Goal: Task Accomplishment & Management: Manage account settings

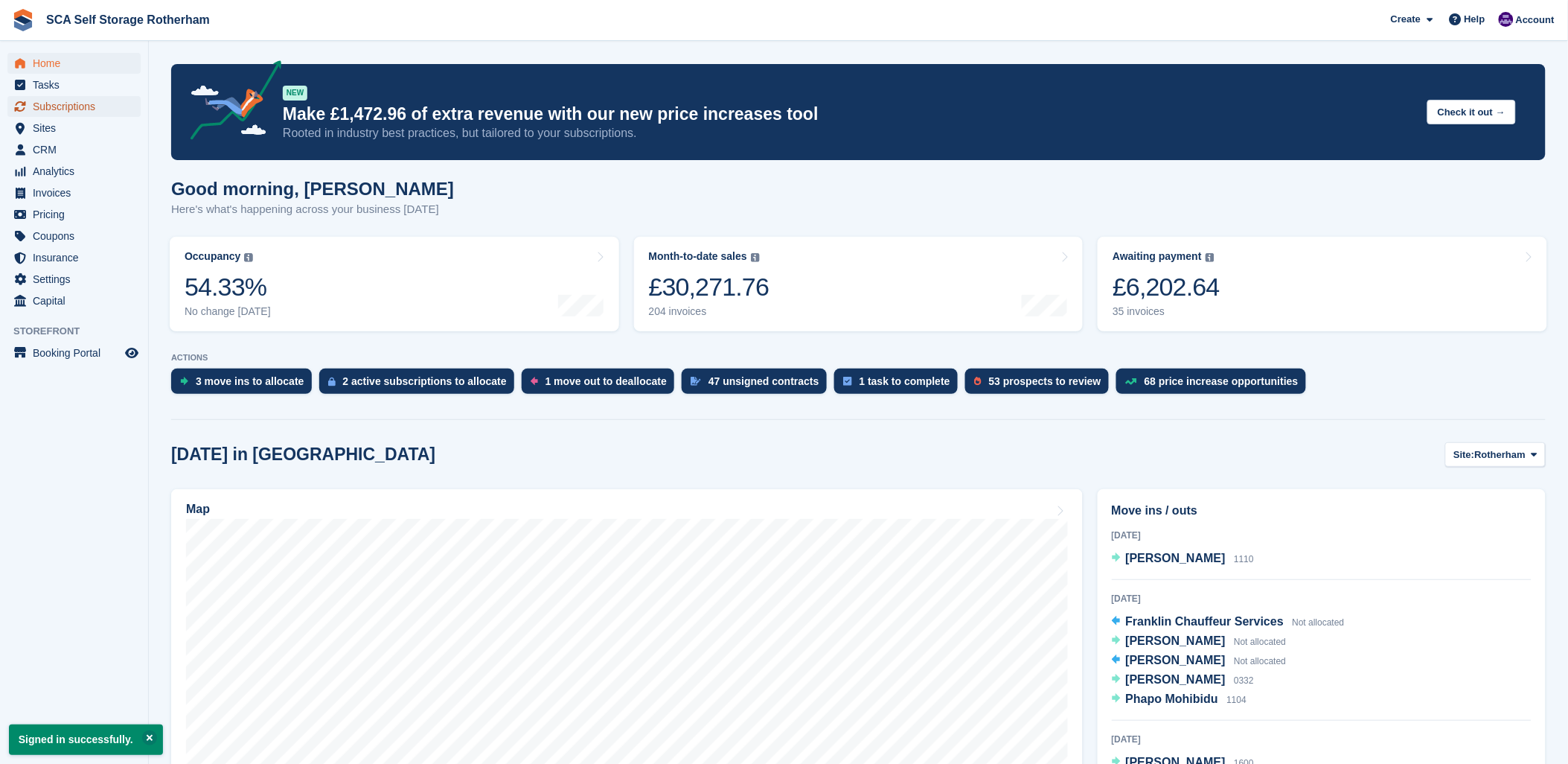
click at [116, 115] on span "Subscriptions" at bounding box center [78, 106] width 89 height 21
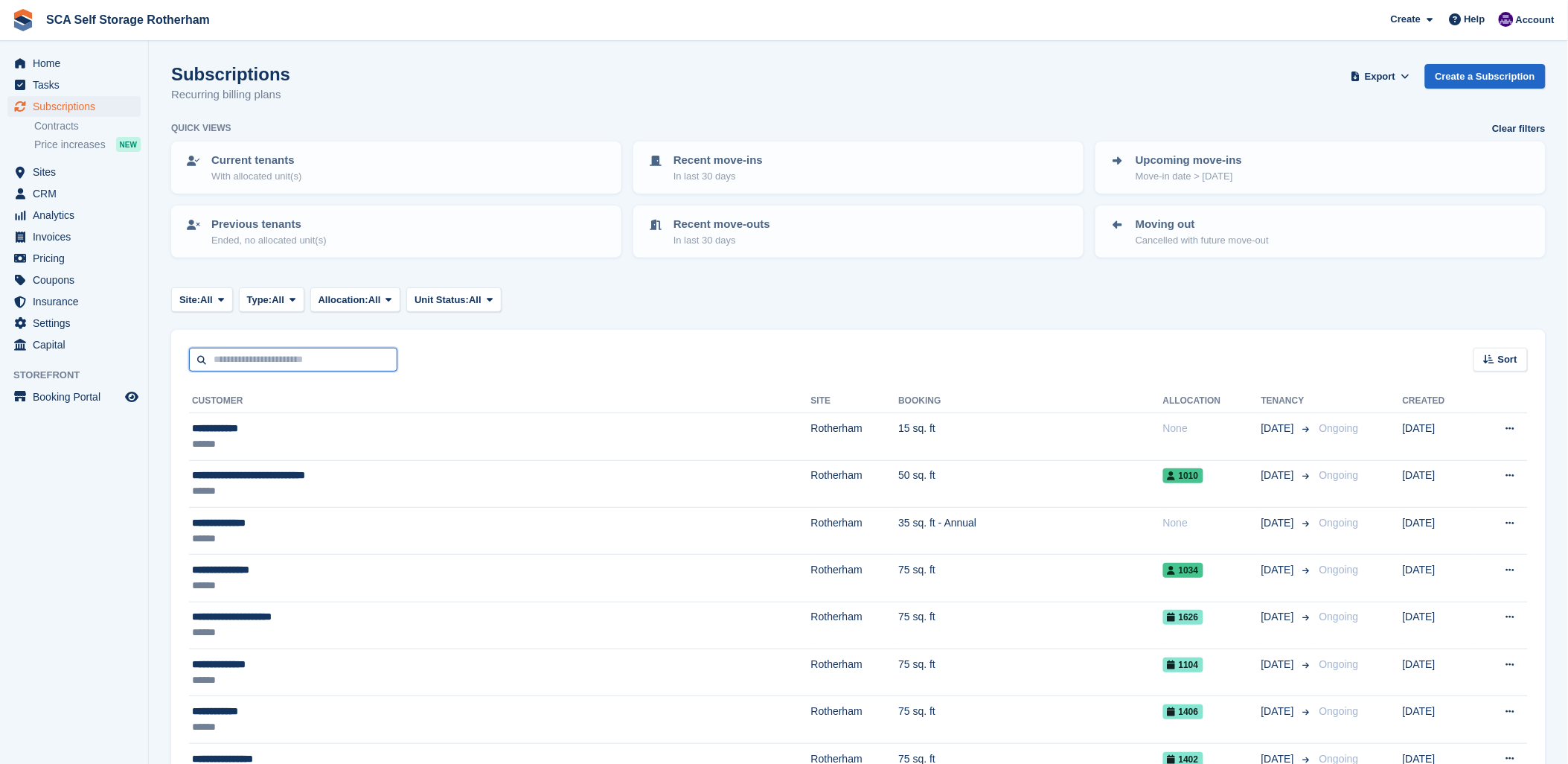
click at [270, 362] on input "text" at bounding box center [293, 359] width 209 height 24
click at [42, 109] on span "Subscriptions" at bounding box center [78, 106] width 89 height 21
click at [199, 351] on input "text" at bounding box center [293, 359] width 209 height 24
type input "****"
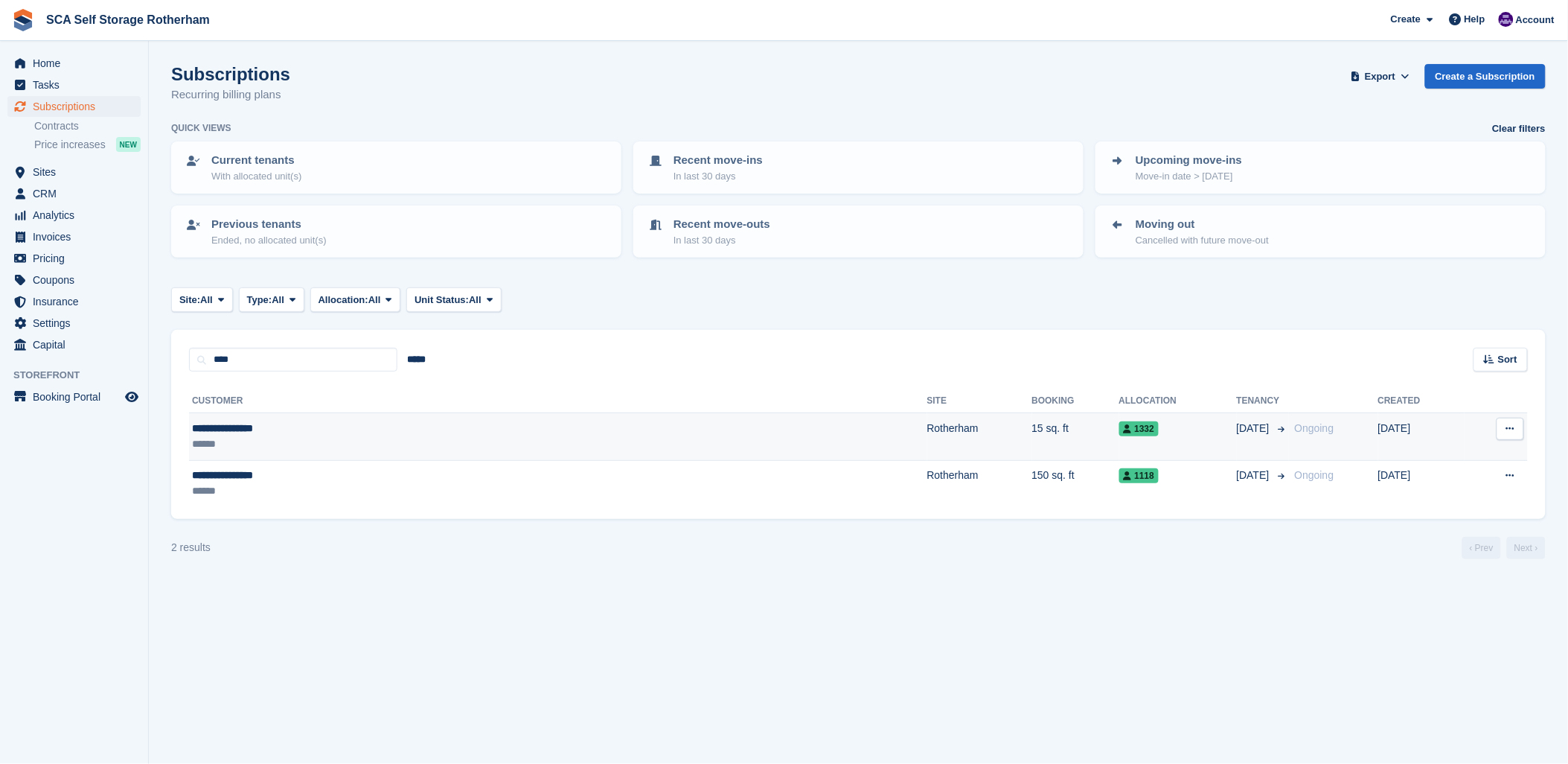
click at [261, 420] on div "**********" at bounding box center [372, 428] width 360 height 16
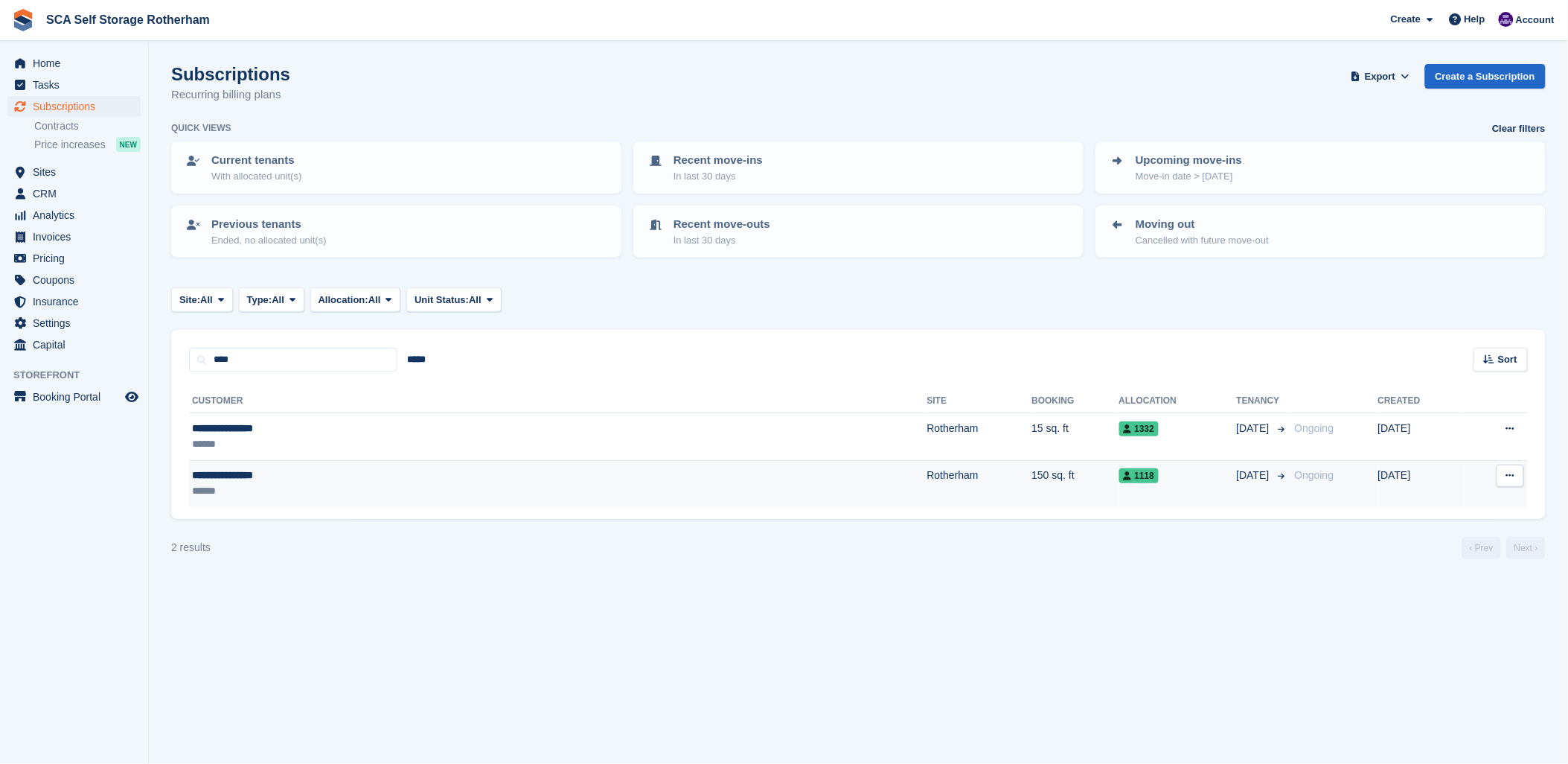
click at [1032, 465] on td "150 sq. ft" at bounding box center [1075, 483] width 87 height 47
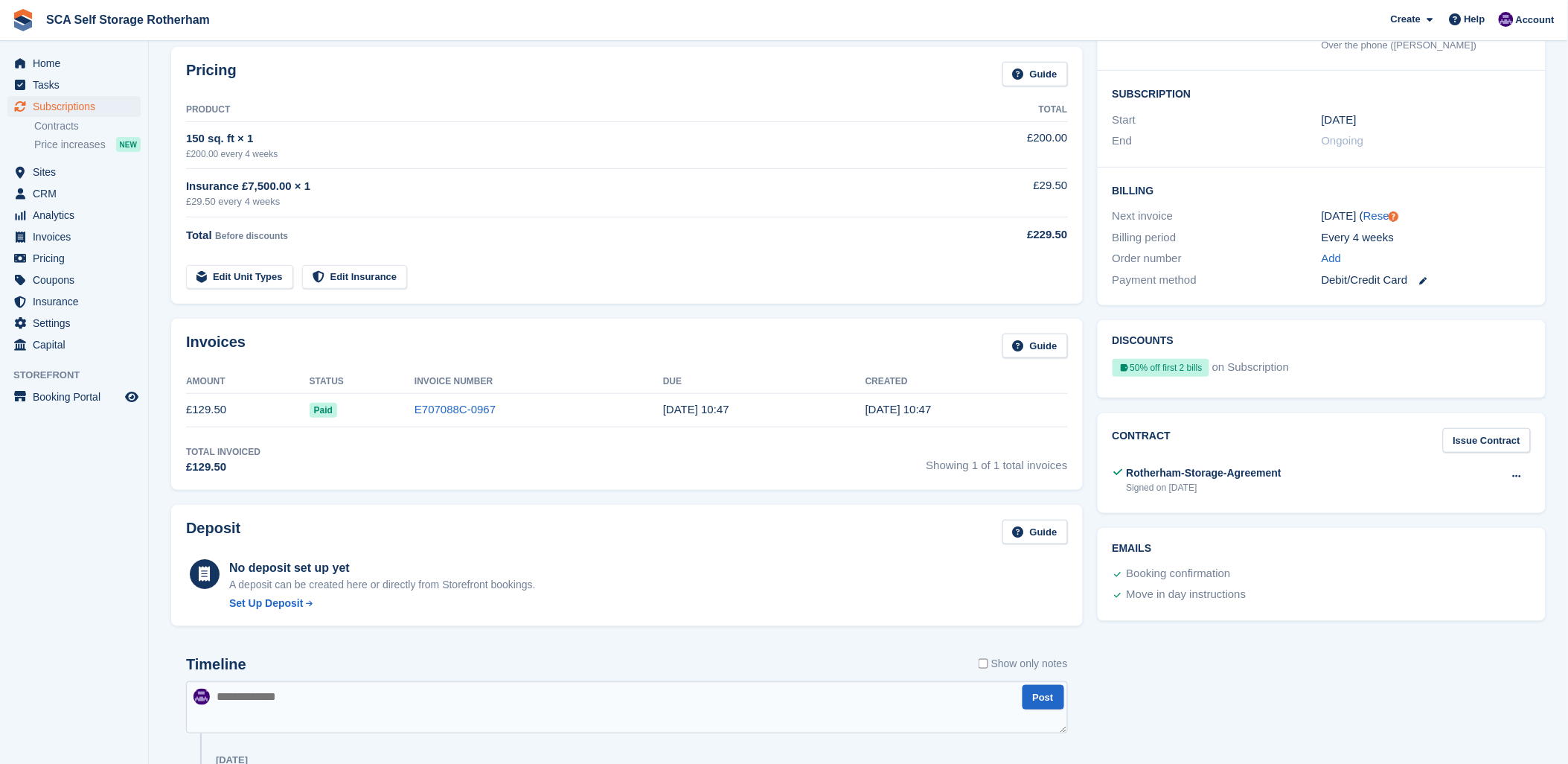
scroll to position [149, 0]
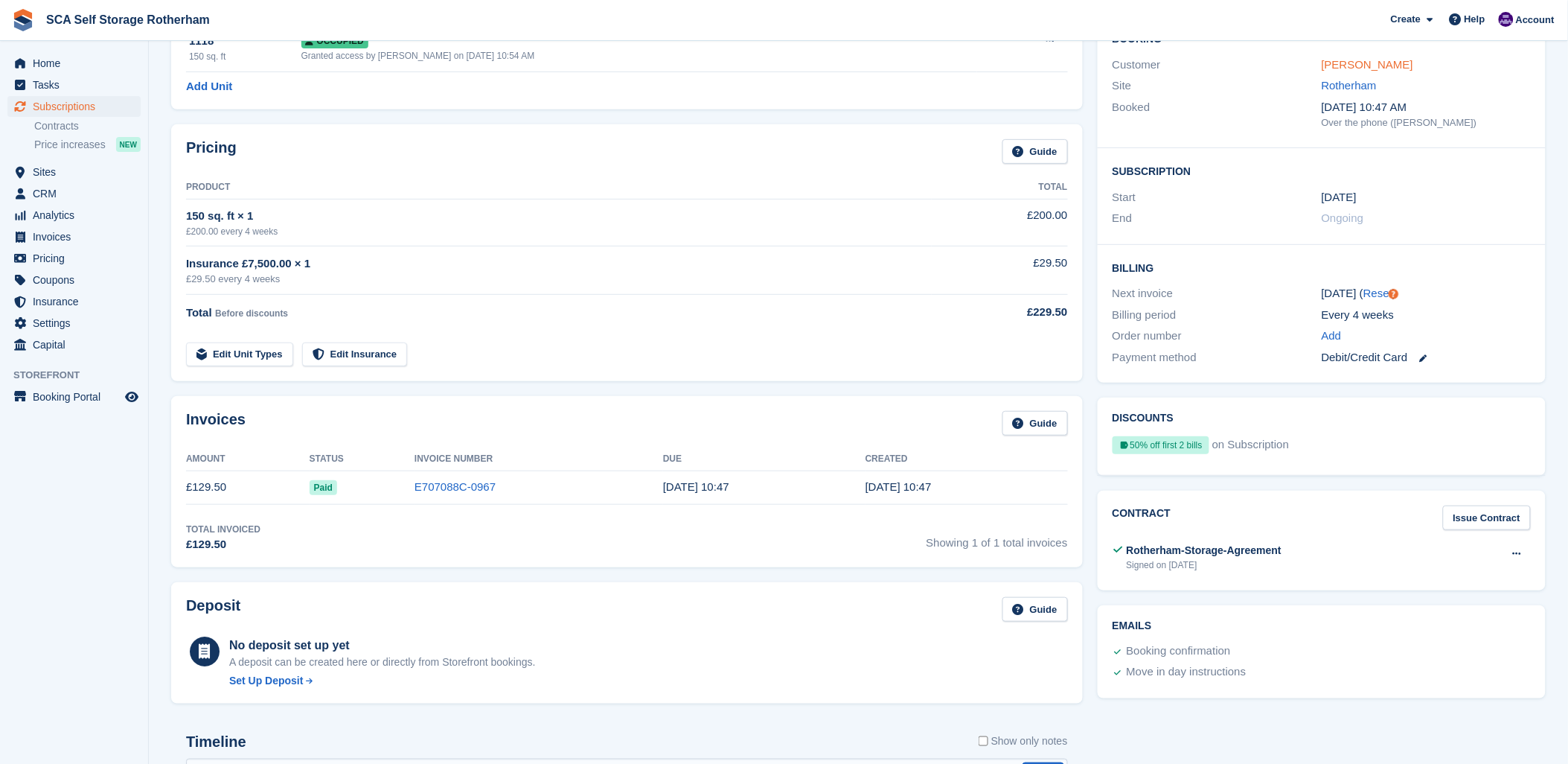
click at [1330, 67] on link "[PERSON_NAME]" at bounding box center [1367, 64] width 92 height 13
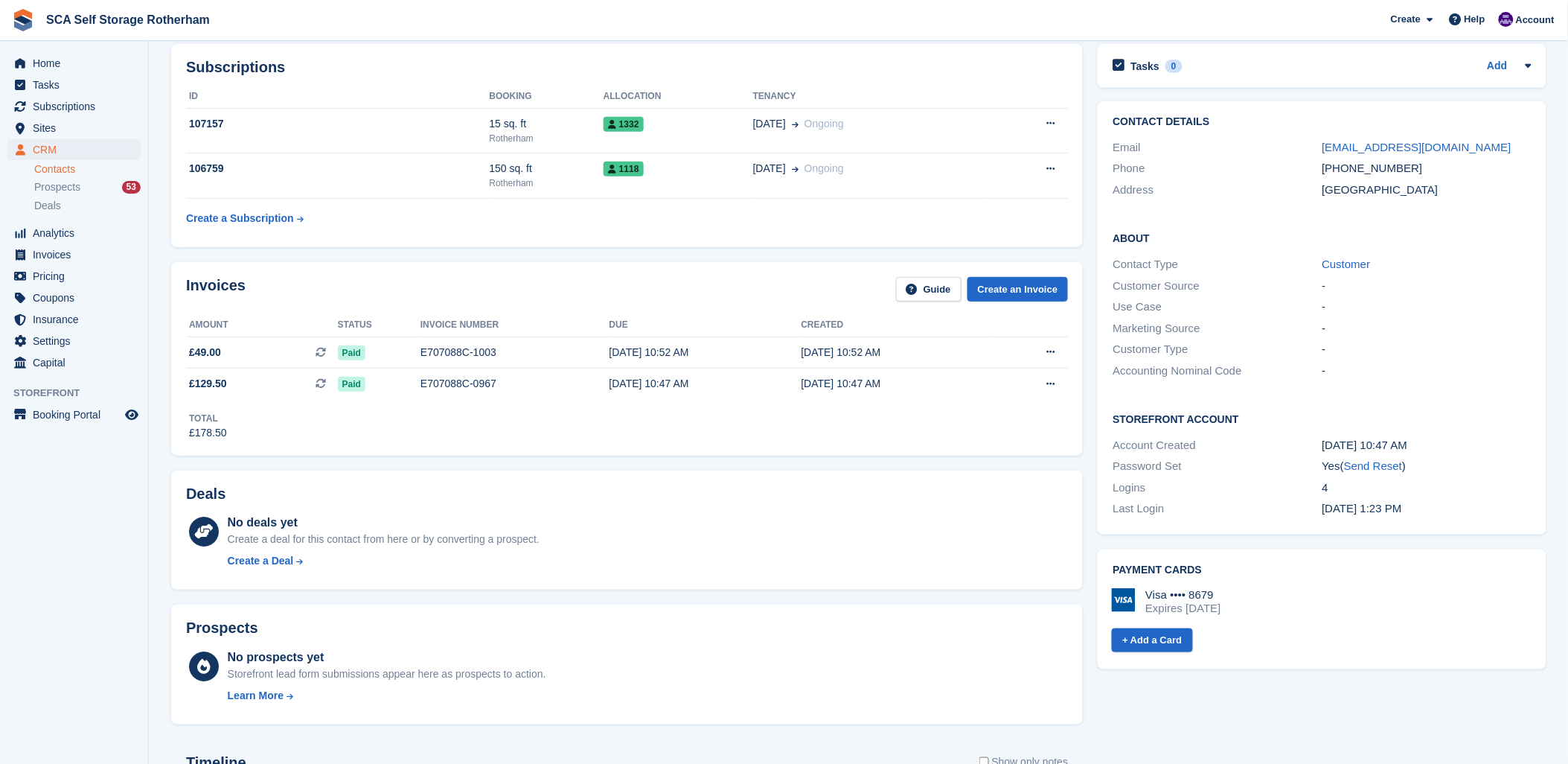
scroll to position [248, 0]
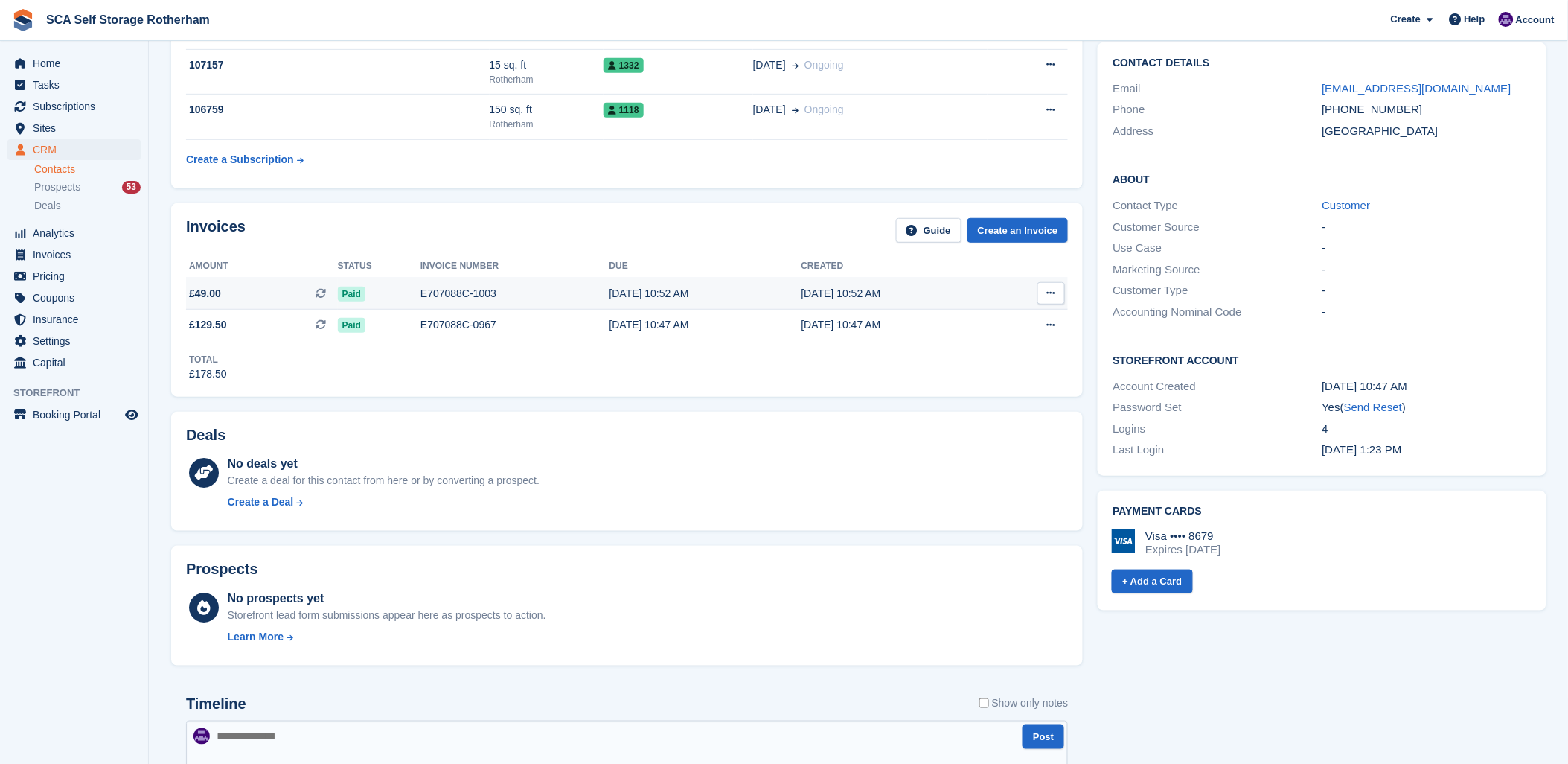
click at [638, 290] on div "[DATE] 10:52 AM" at bounding box center [705, 293] width 192 height 16
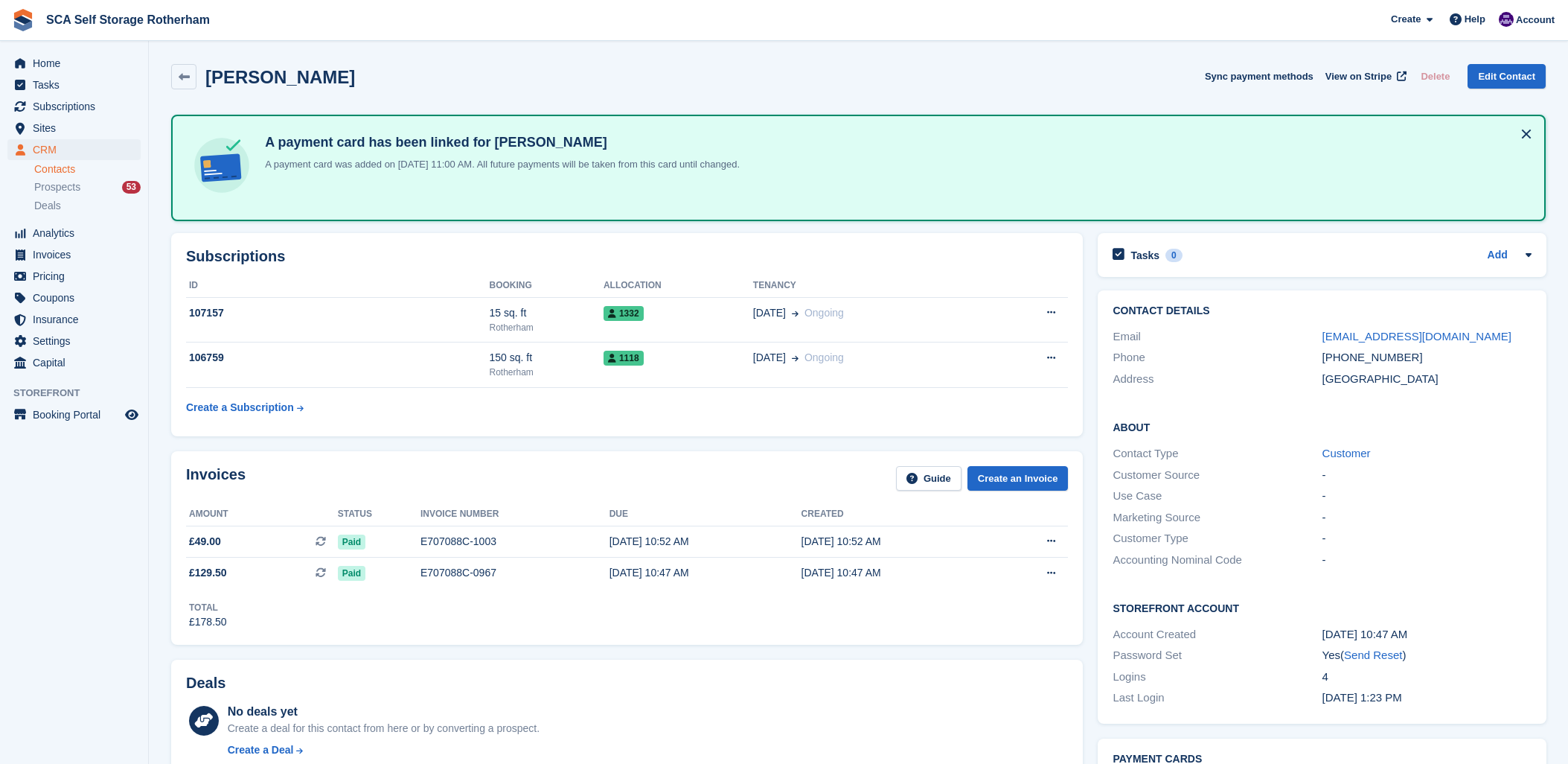
scroll to position [248, 0]
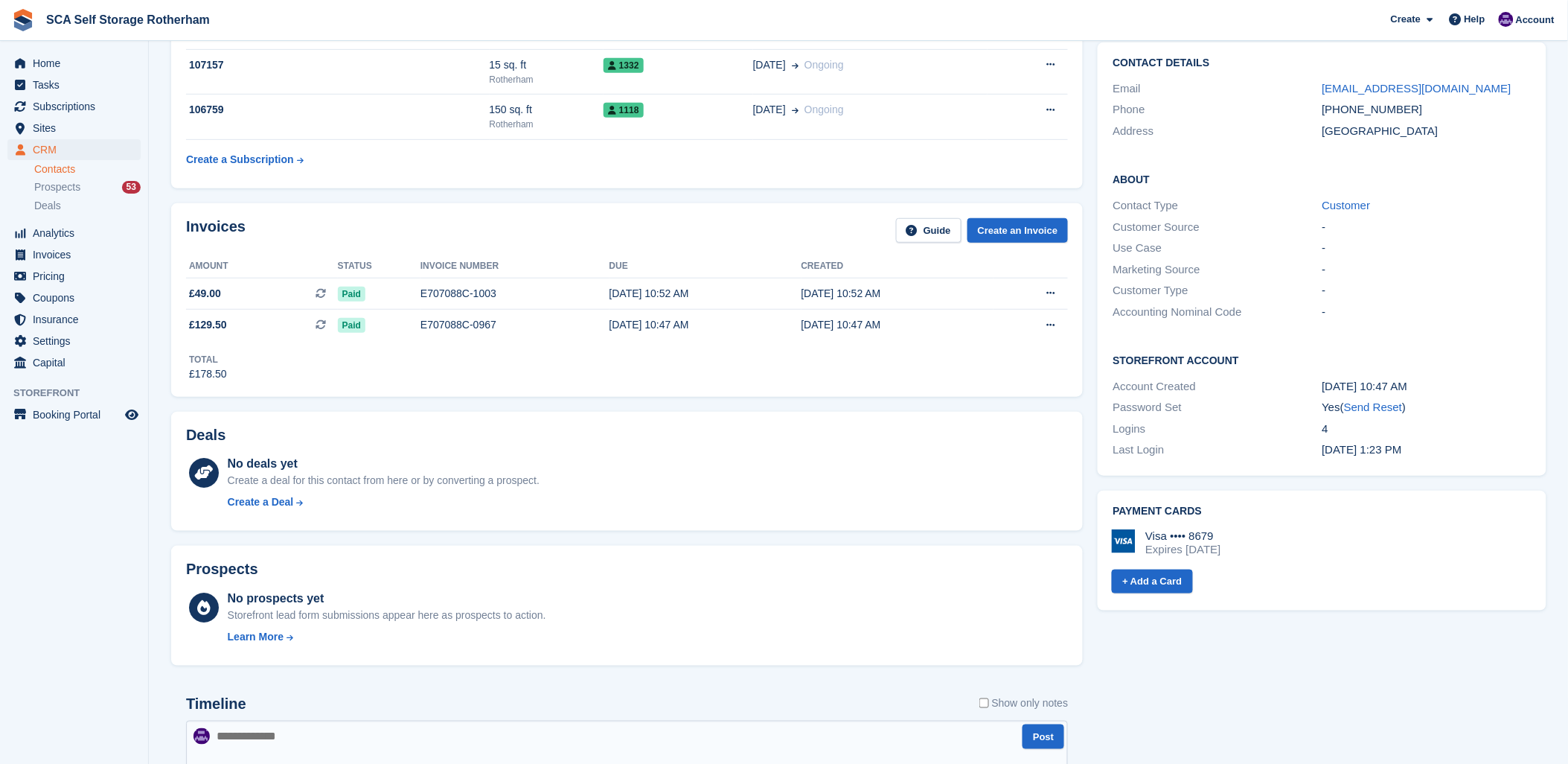
click at [995, 523] on div "Deals No deals yet Create a deal for this contact from here or by converting a …" at bounding box center [627, 471] width 911 height 120
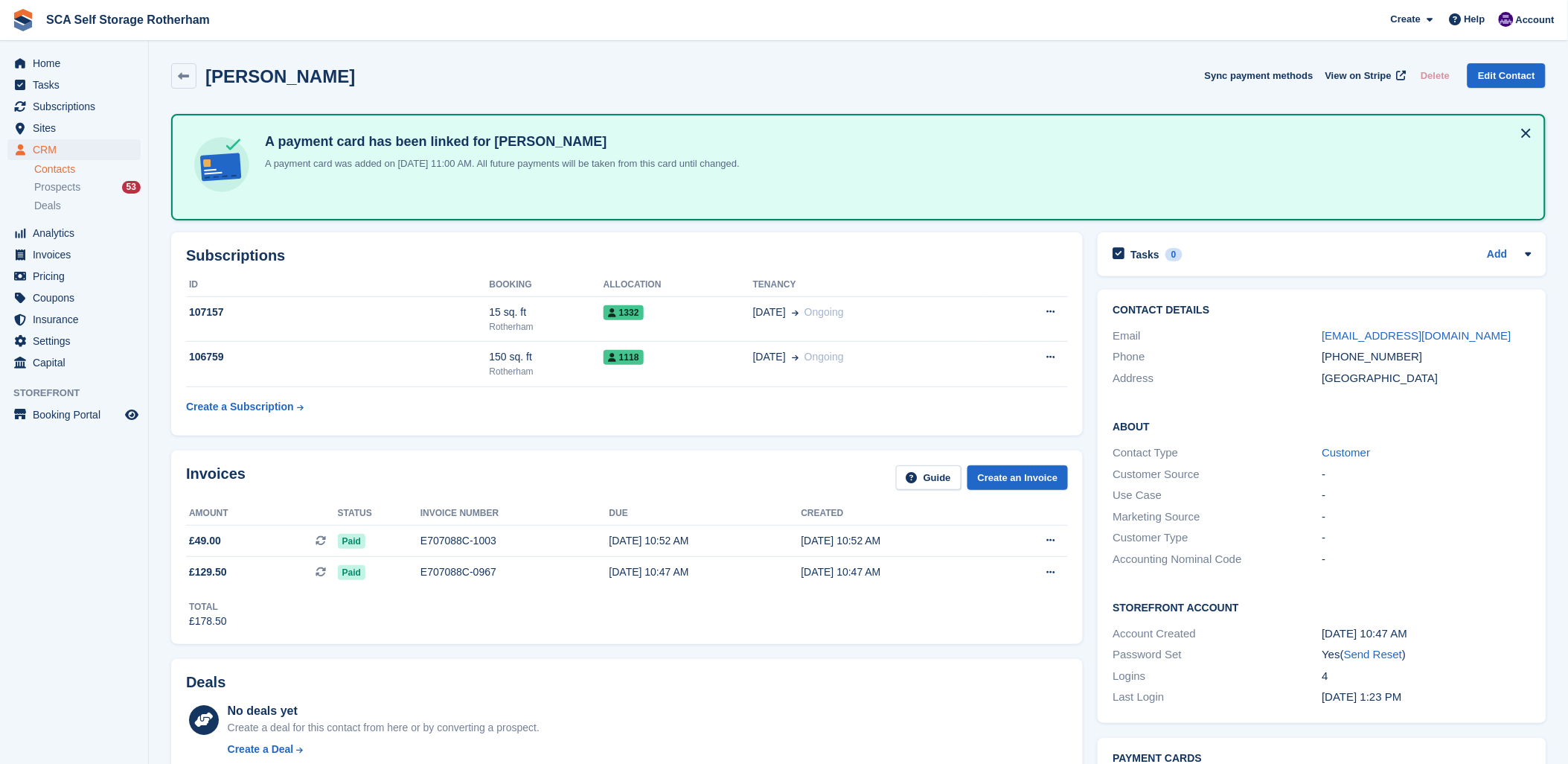
scroll to position [0, 0]
click at [456, 318] on div "107157" at bounding box center [337, 313] width 304 height 16
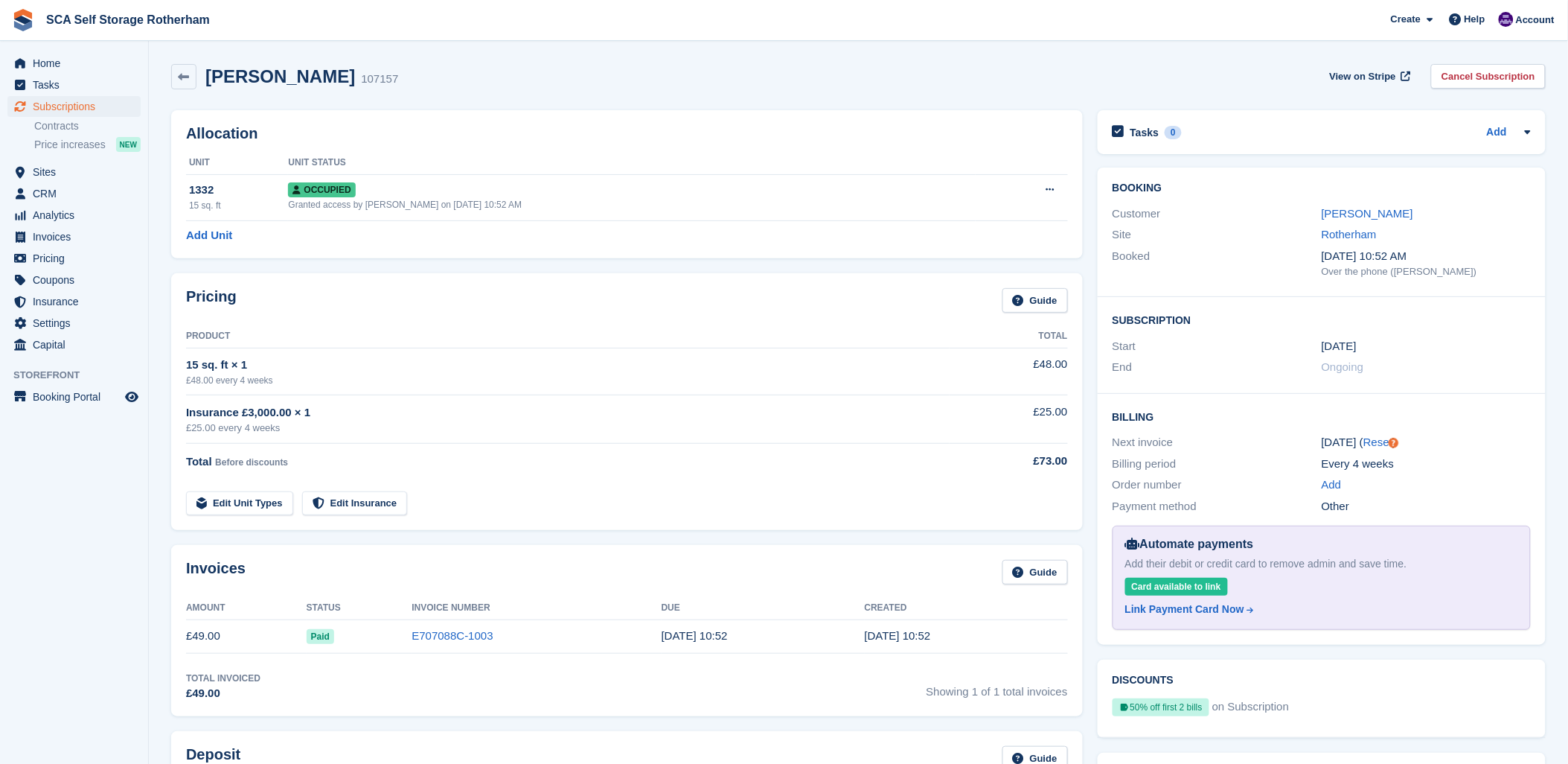
click at [425, 625] on td "E707088C-1003" at bounding box center [537, 636] width 249 height 34
click at [425, 636] on link "E707088C-1003" at bounding box center [452, 635] width 81 height 13
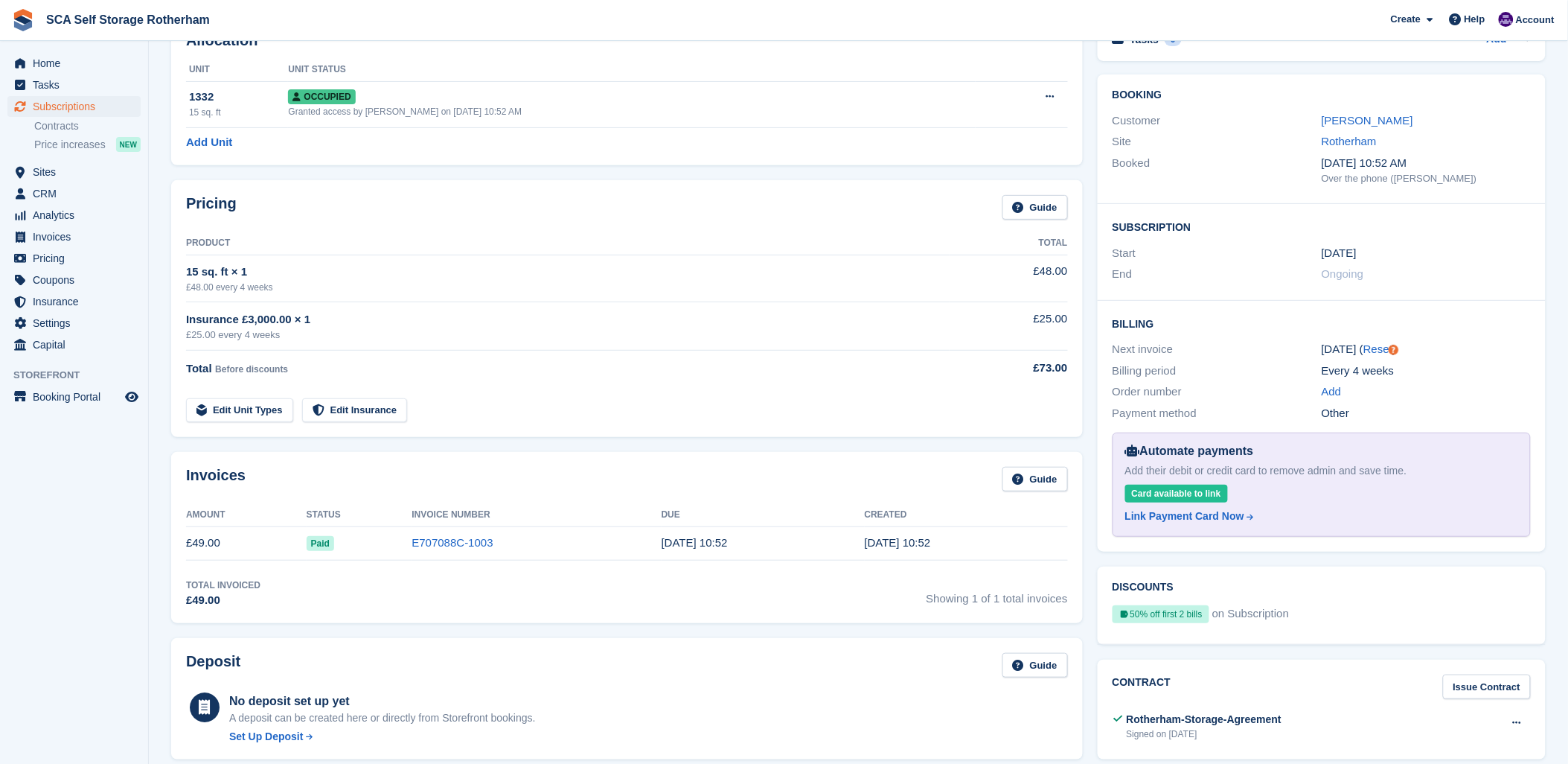
scroll to position [82, 0]
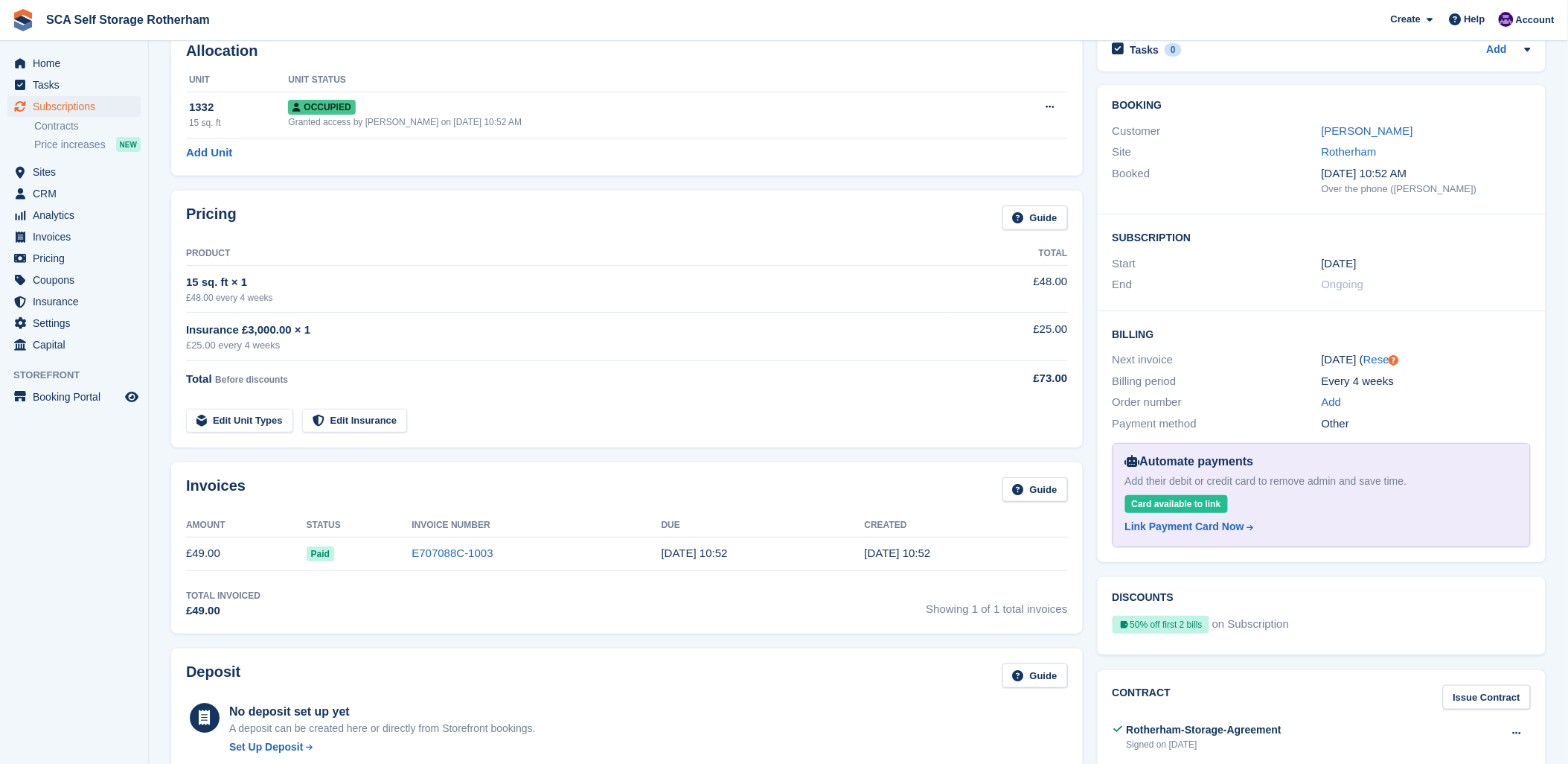
click at [1372, 139] on div "[PERSON_NAME]" at bounding box center [1426, 132] width 209 height 17
click at [1373, 136] on link "[PERSON_NAME]" at bounding box center [1367, 130] width 92 height 13
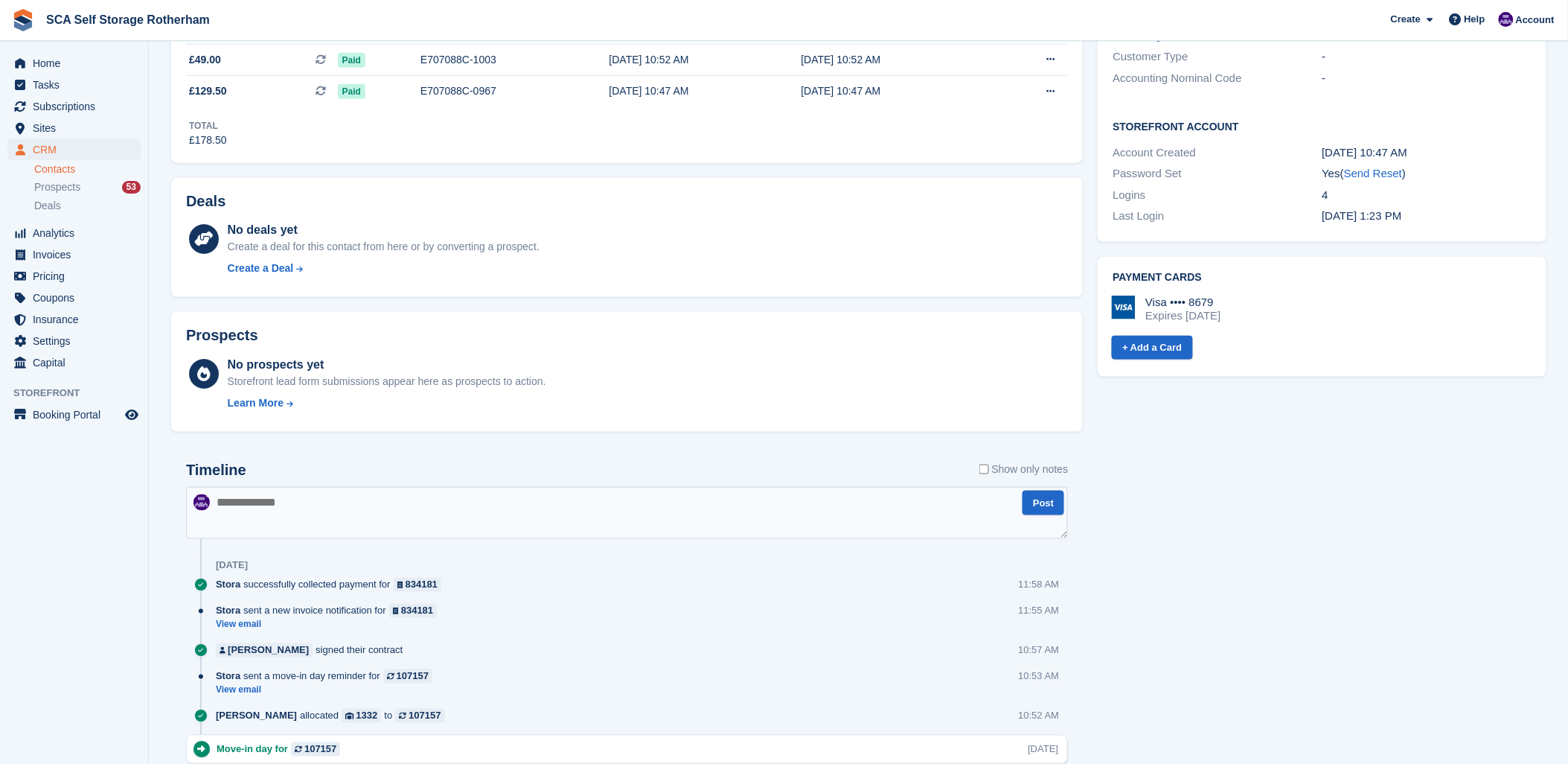
scroll to position [496, 0]
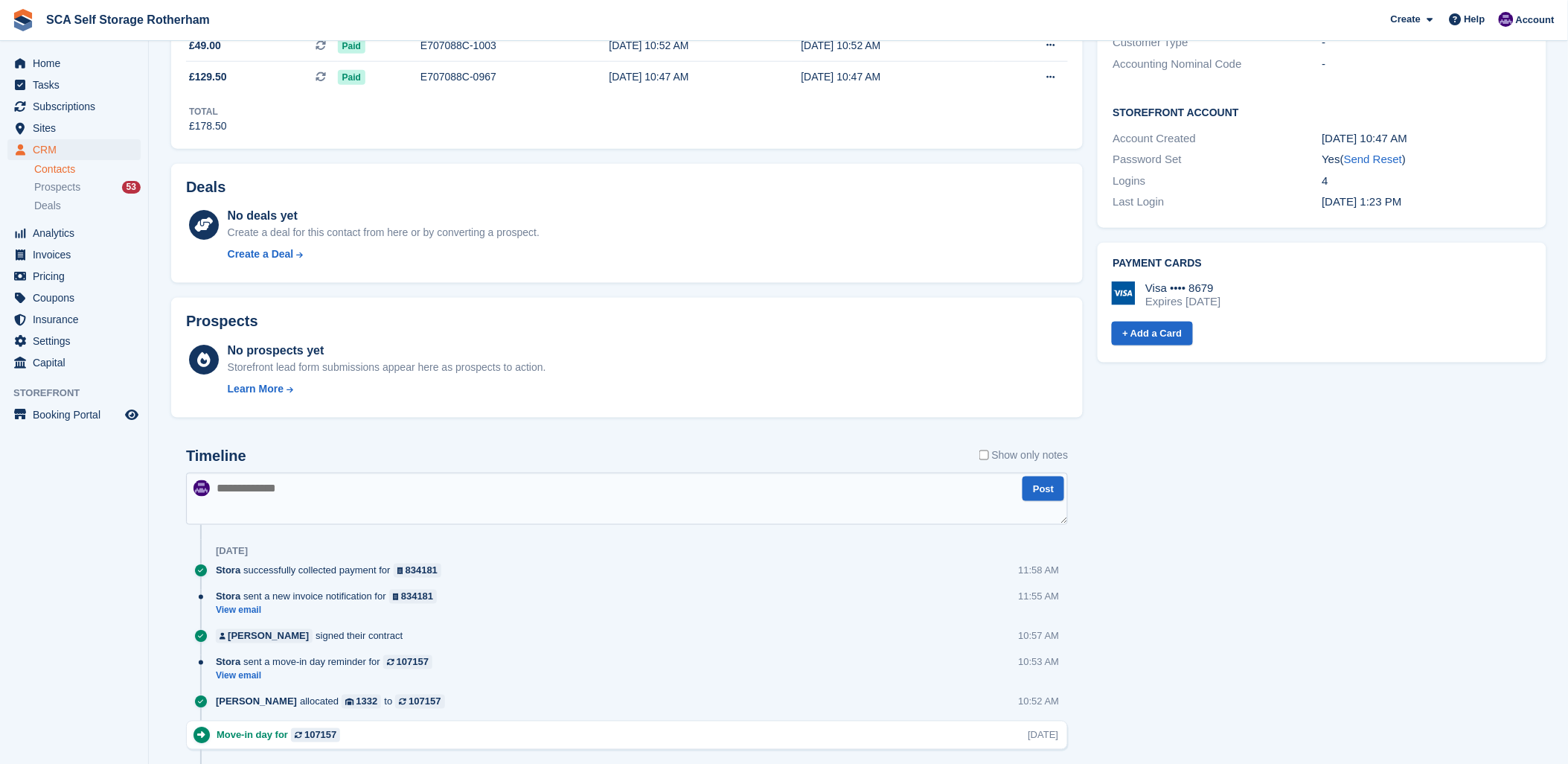
click at [489, 486] on textarea at bounding box center [627, 499] width 882 height 52
type textarea "**********"
click at [1046, 486] on button "Post" at bounding box center [1043, 488] width 42 height 24
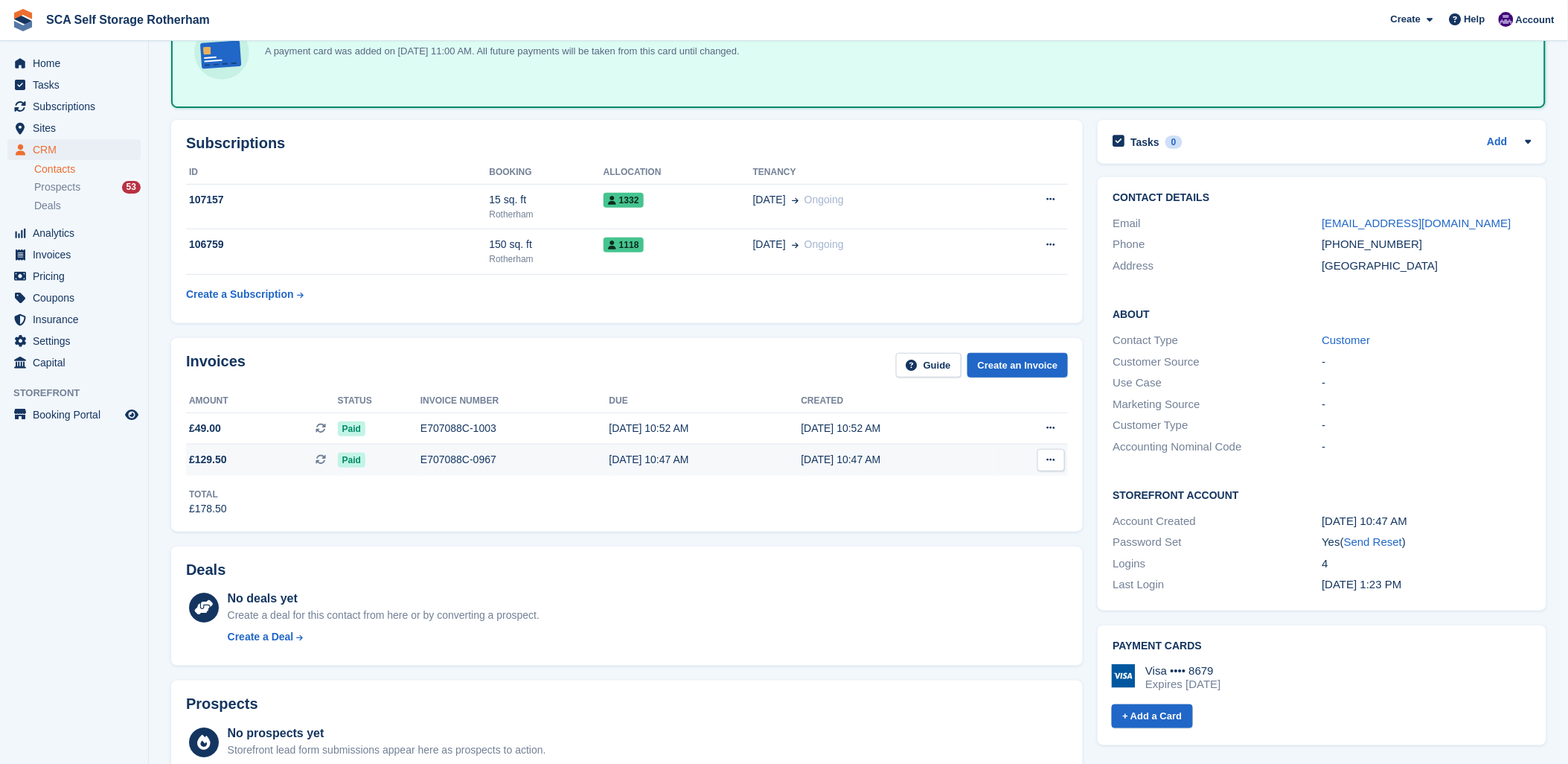
scroll to position [0, 0]
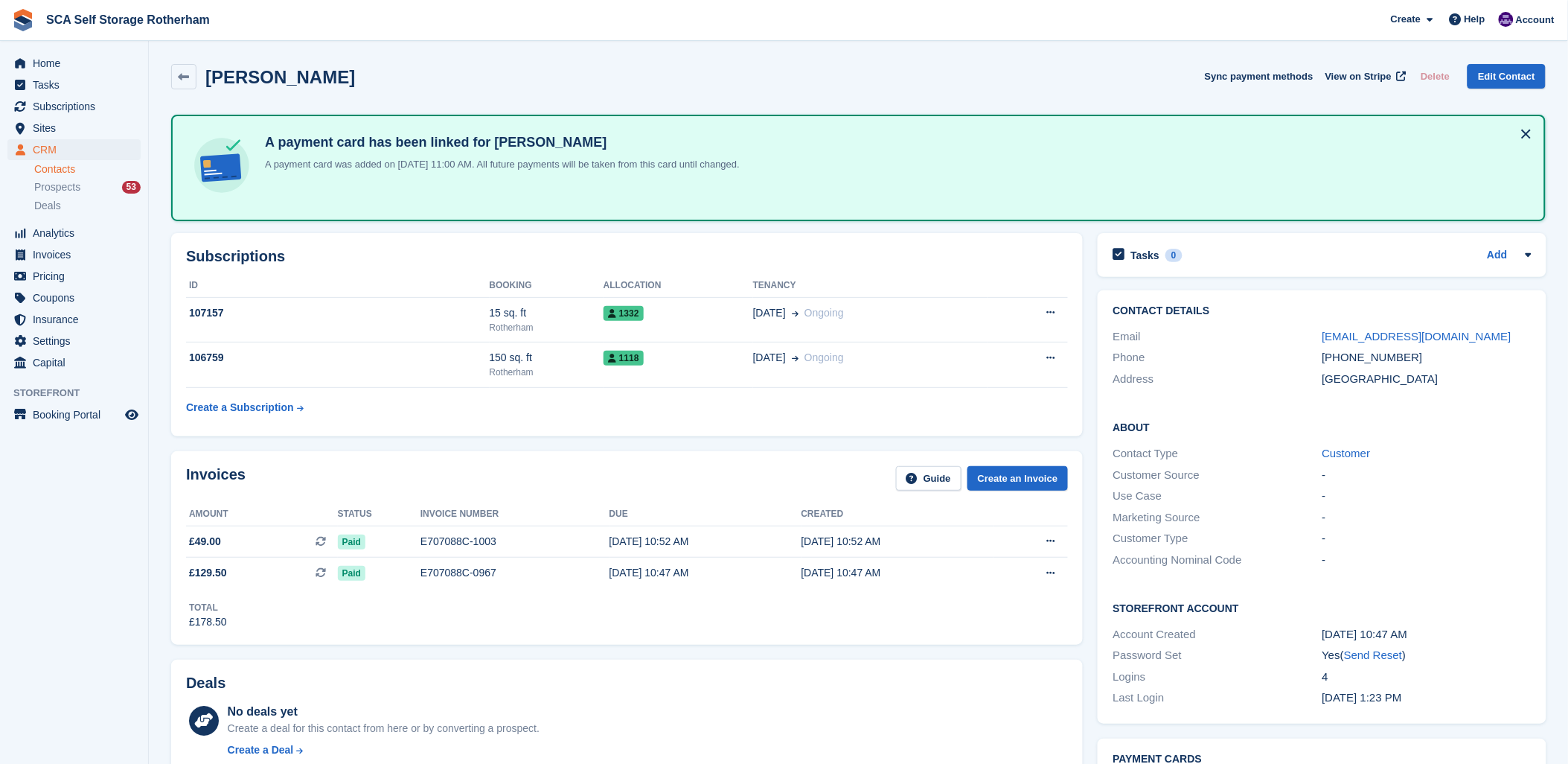
drag, startPoint x: 569, startPoint y: 79, endPoint x: 618, endPoint y: 93, distance: 51.0
click at [618, 93] on div "[PERSON_NAME] Sync payment methods View on Stripe Delete Edit Contact" at bounding box center [859, 79] width 1390 height 46
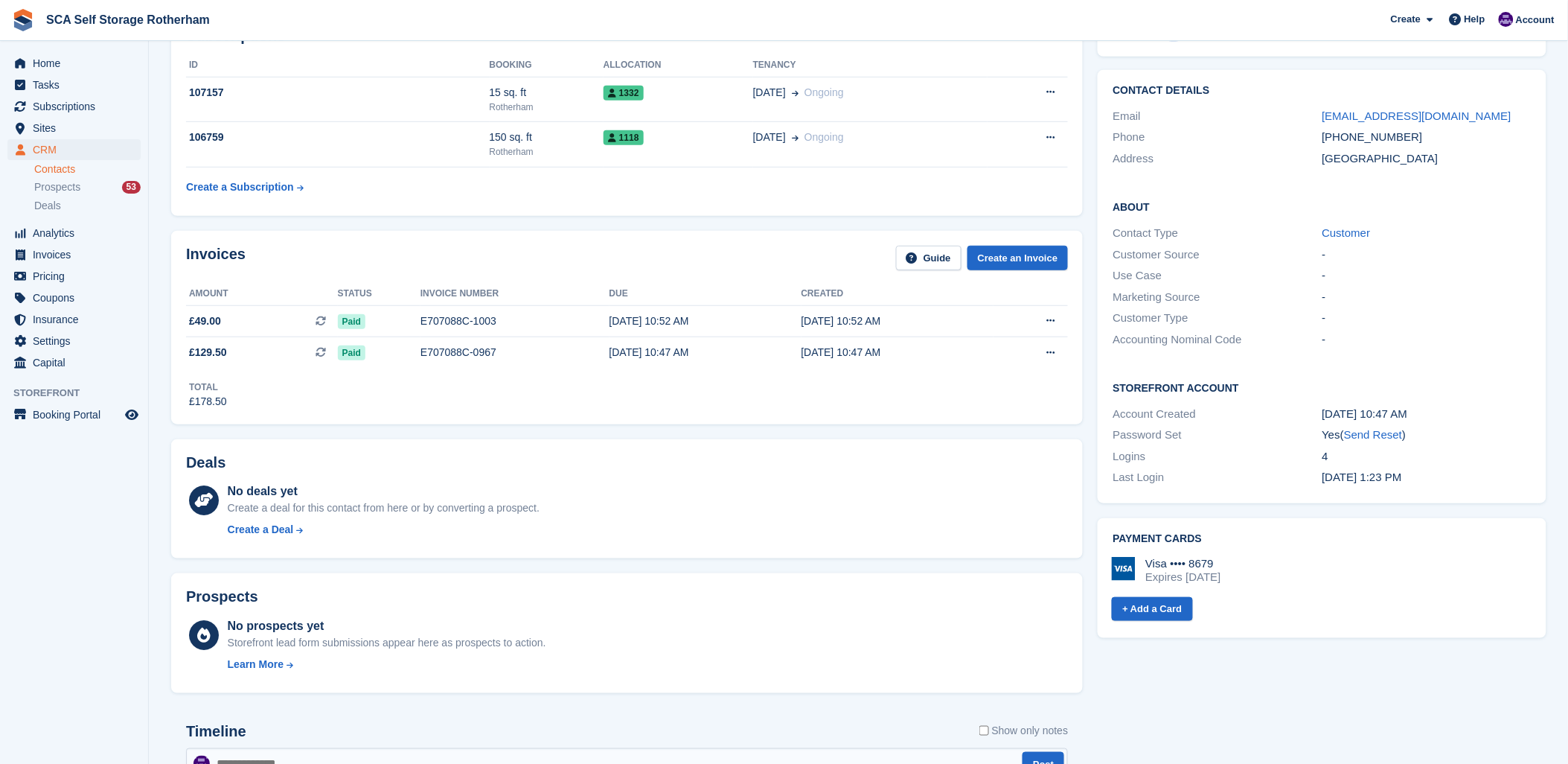
scroll to position [166, 0]
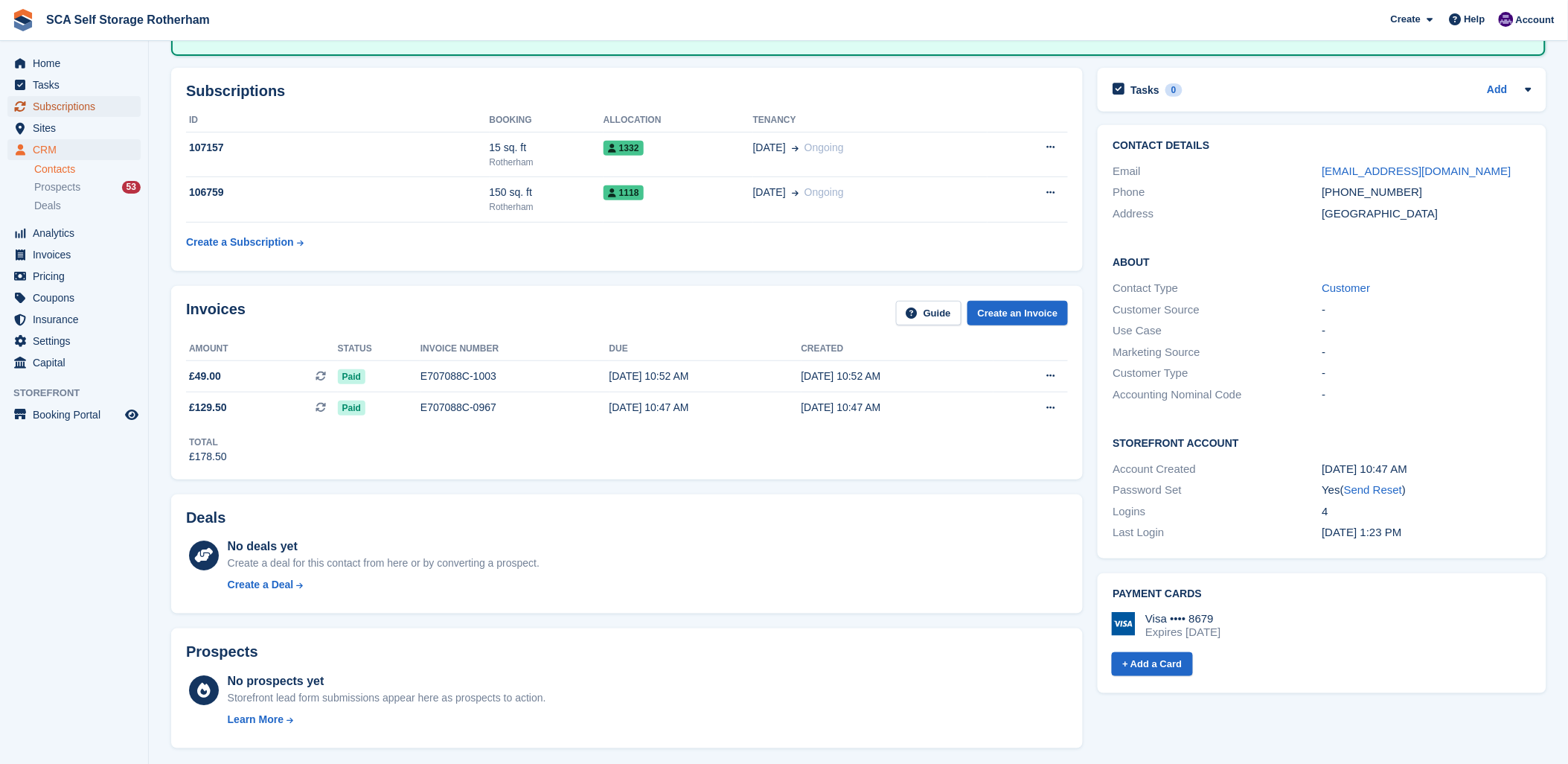
click at [70, 97] on span "Subscriptions" at bounding box center [78, 106] width 89 height 21
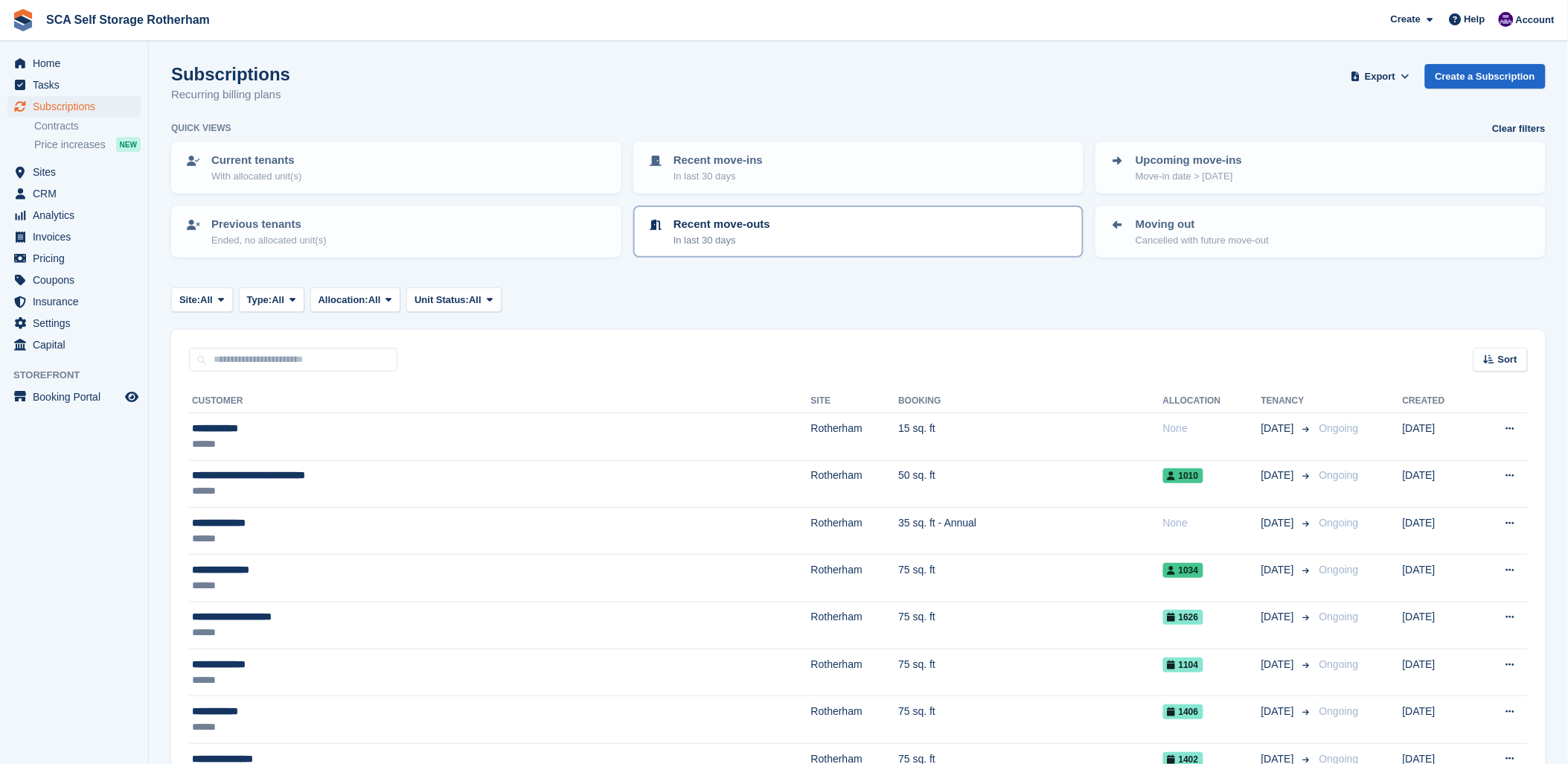
drag, startPoint x: 748, startPoint y: 85, endPoint x: 889, endPoint y: 212, distance: 189.8
click at [749, 87] on div "Subscriptions Recurring billing plans Export Export Subscriptions Export a CSV …" at bounding box center [858, 93] width 1375 height 57
drag, startPoint x: 857, startPoint y: 339, endPoint x: 943, endPoint y: 369, distance: 91.1
click at [868, 343] on div "Sort Sort by Customer name Date created Move in date Move out date Created (old…" at bounding box center [858, 351] width 1375 height 42
click at [64, 104] on span "Subscriptions" at bounding box center [78, 106] width 89 height 21
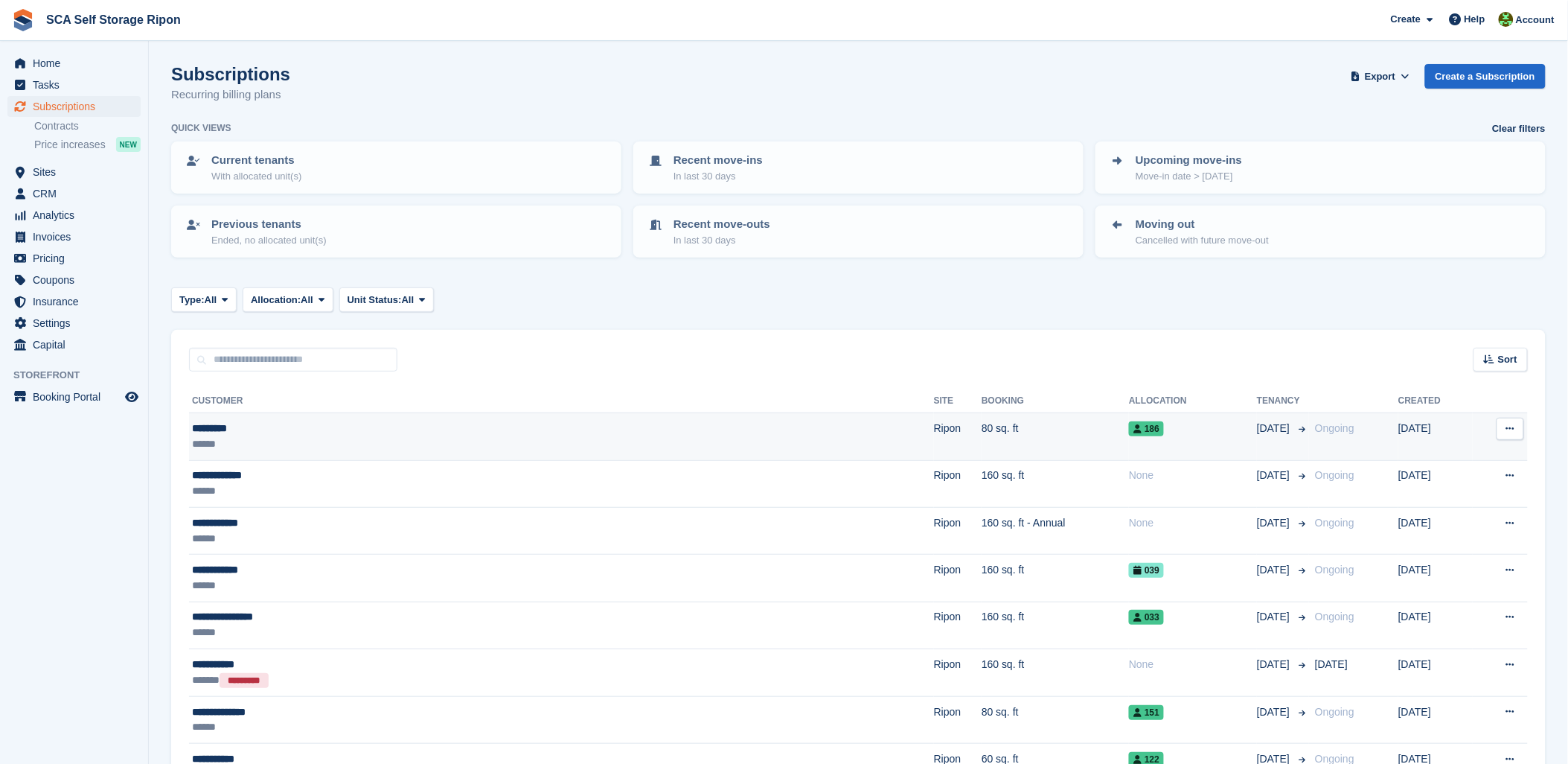
click at [266, 430] on div "*********" at bounding box center [402, 428] width 421 height 16
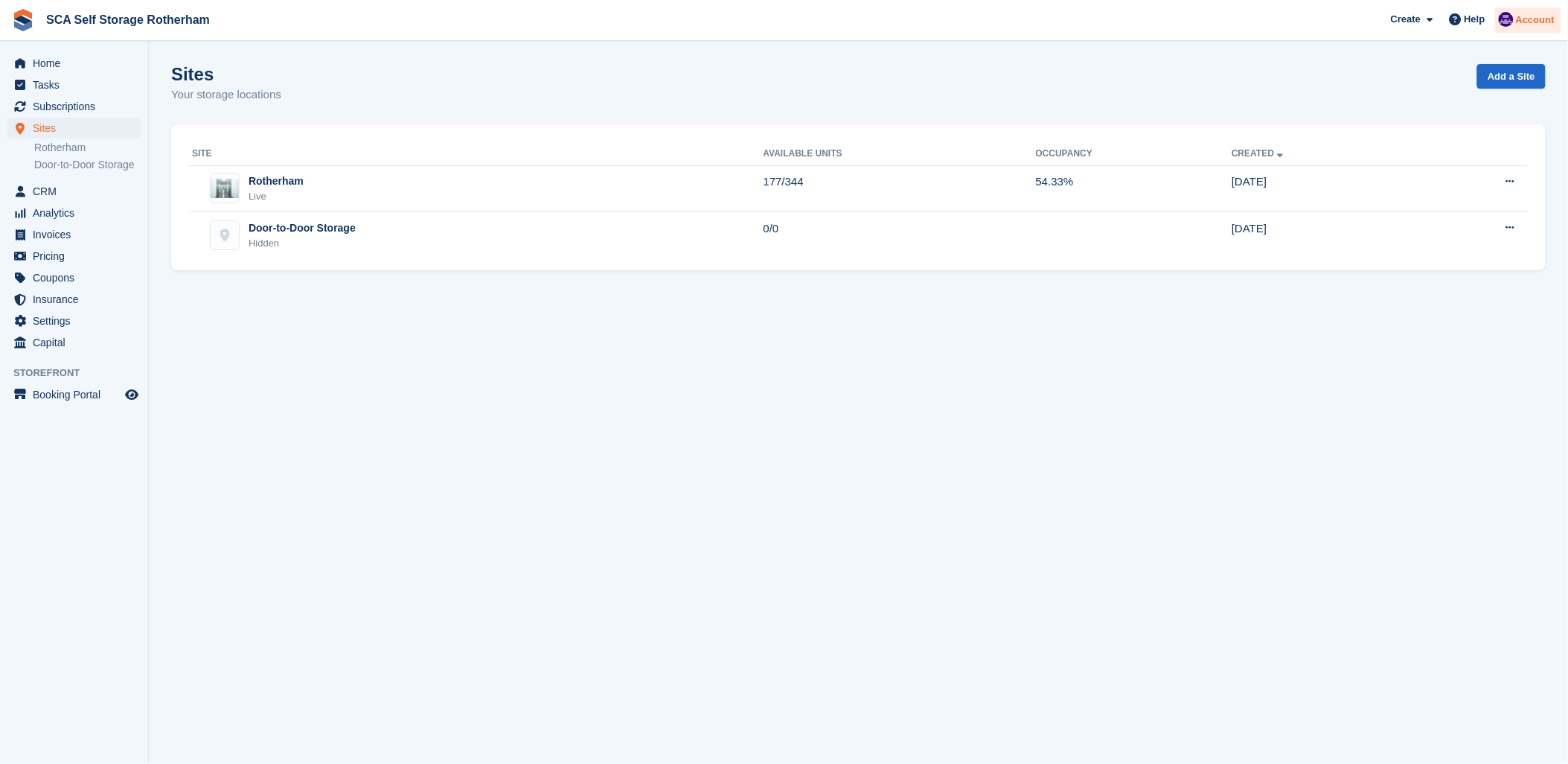
click at [1535, 23] on span "Account" at bounding box center [1535, 20] width 38 height 15
drag, startPoint x: 1425, startPoint y: 147, endPoint x: 1406, endPoint y: 151, distance: 19.4
click at [1424, 147] on div "Logout" at bounding box center [1418, 147] width 35 height 16
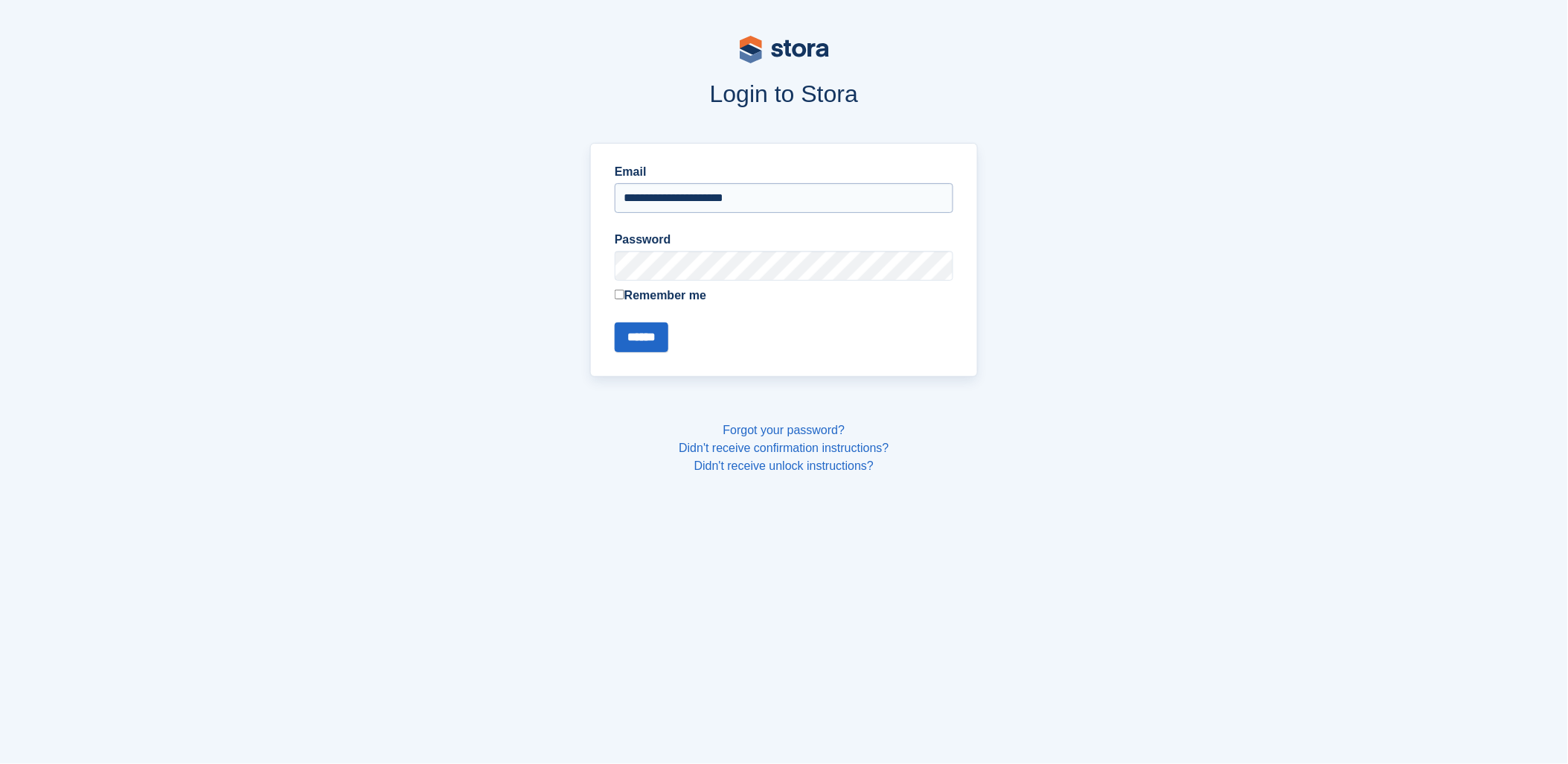
click at [711, 199] on input "**********" at bounding box center [784, 198] width 339 height 30
click at [700, 187] on input "**********" at bounding box center [784, 198] width 339 height 30
type input "**********"
click at [653, 339] on input "******" at bounding box center [642, 337] width 53 height 30
